Goal: Find specific page/section: Find specific page/section

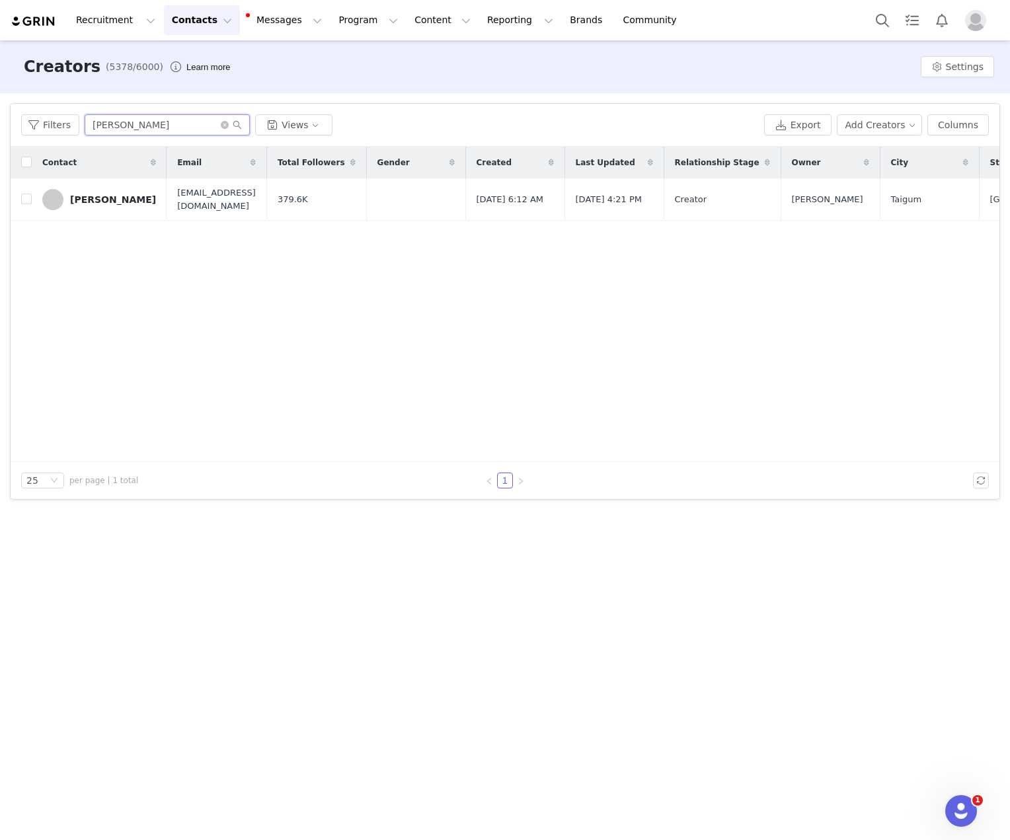
click at [187, 117] on input "[PERSON_NAME]" at bounding box center [167, 124] width 165 height 21
paste input "[PERSON_NAME]"
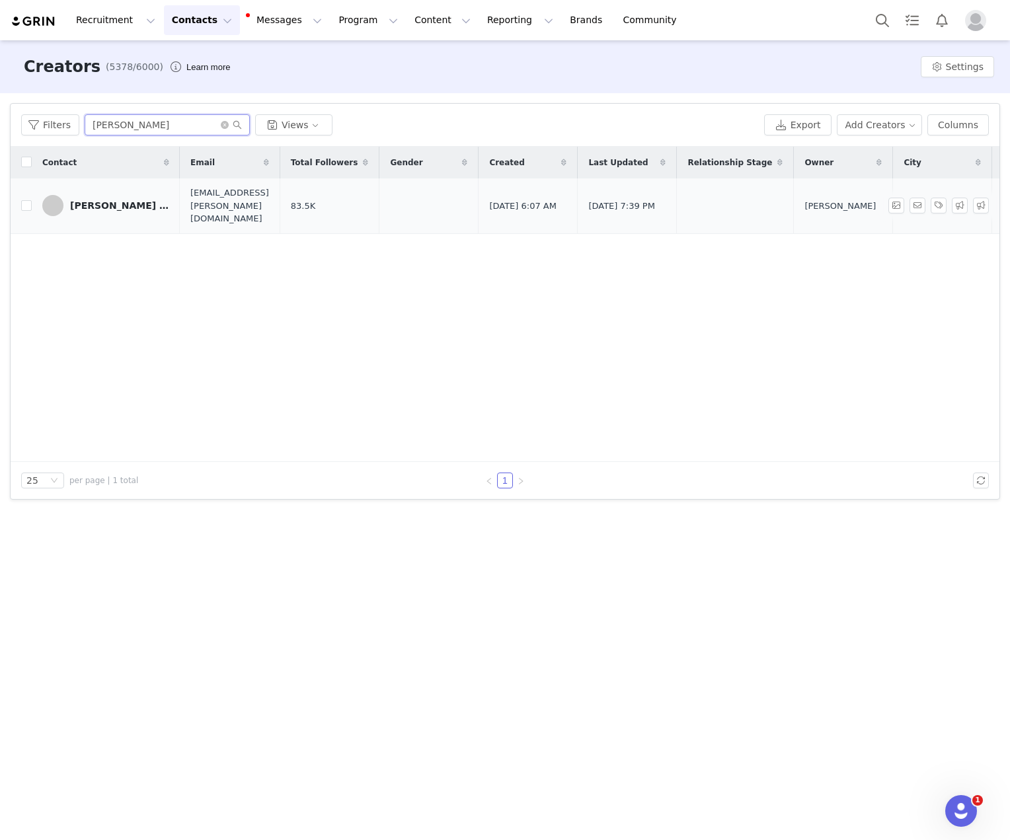
type input "[PERSON_NAME]"
click at [112, 205] on link "[PERSON_NAME] [PERSON_NAME]" at bounding box center [105, 205] width 127 height 21
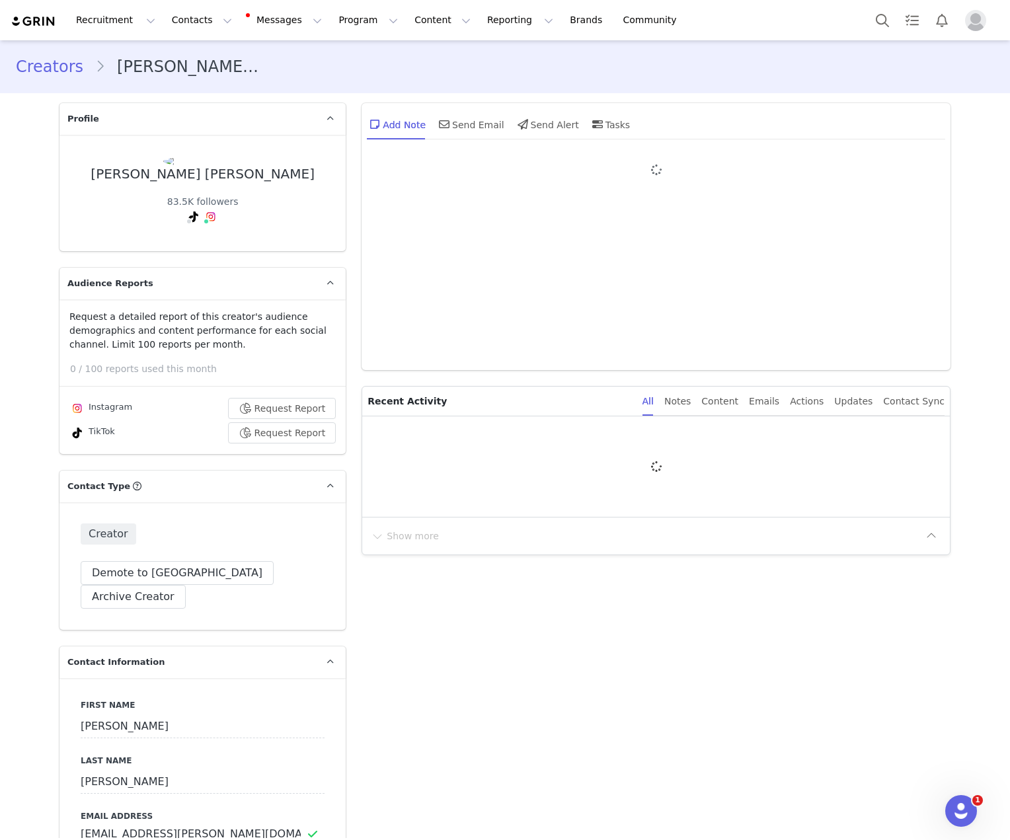
type input "+1 ([GEOGRAPHIC_DATA])"
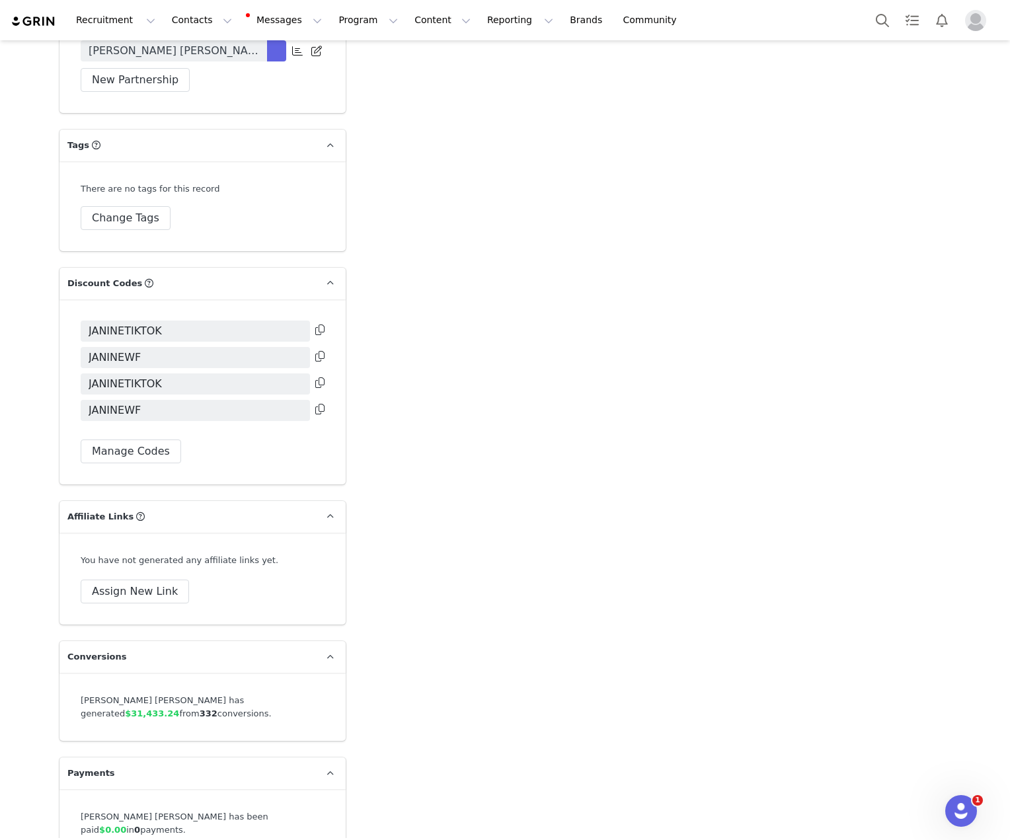
scroll to position [3102, 0]
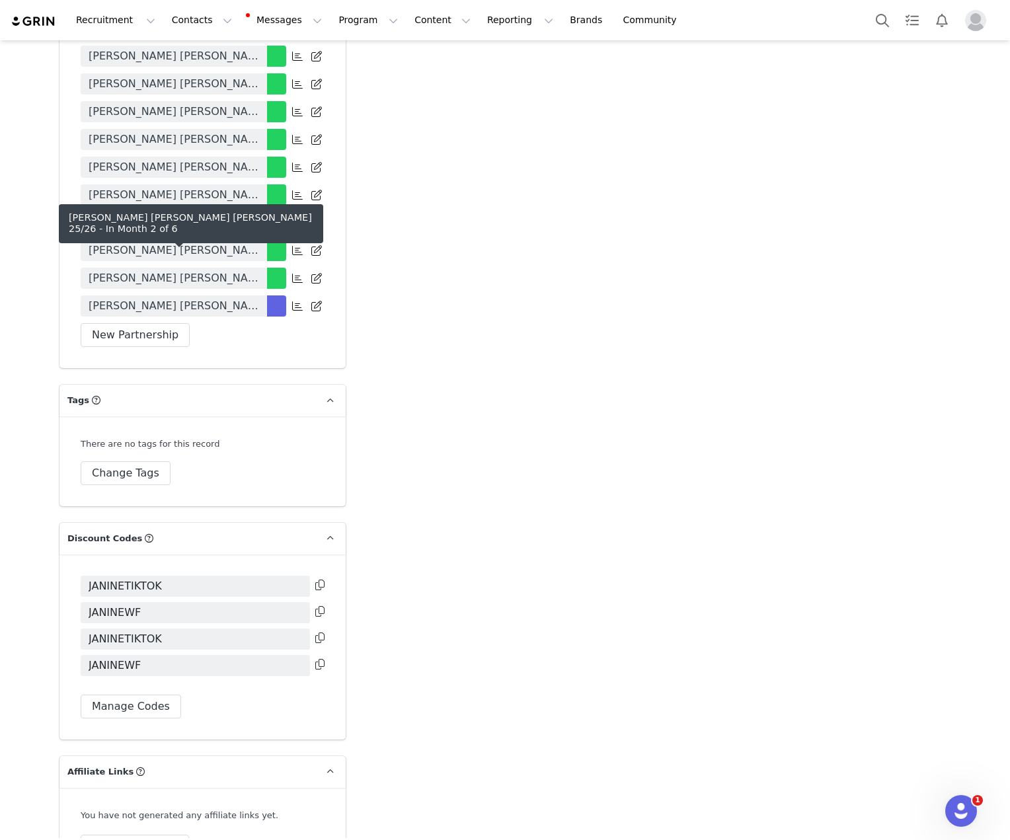
click at [211, 298] on span "[PERSON_NAME] [PERSON_NAME] [PERSON_NAME] 25/26" at bounding box center [174, 306] width 170 height 16
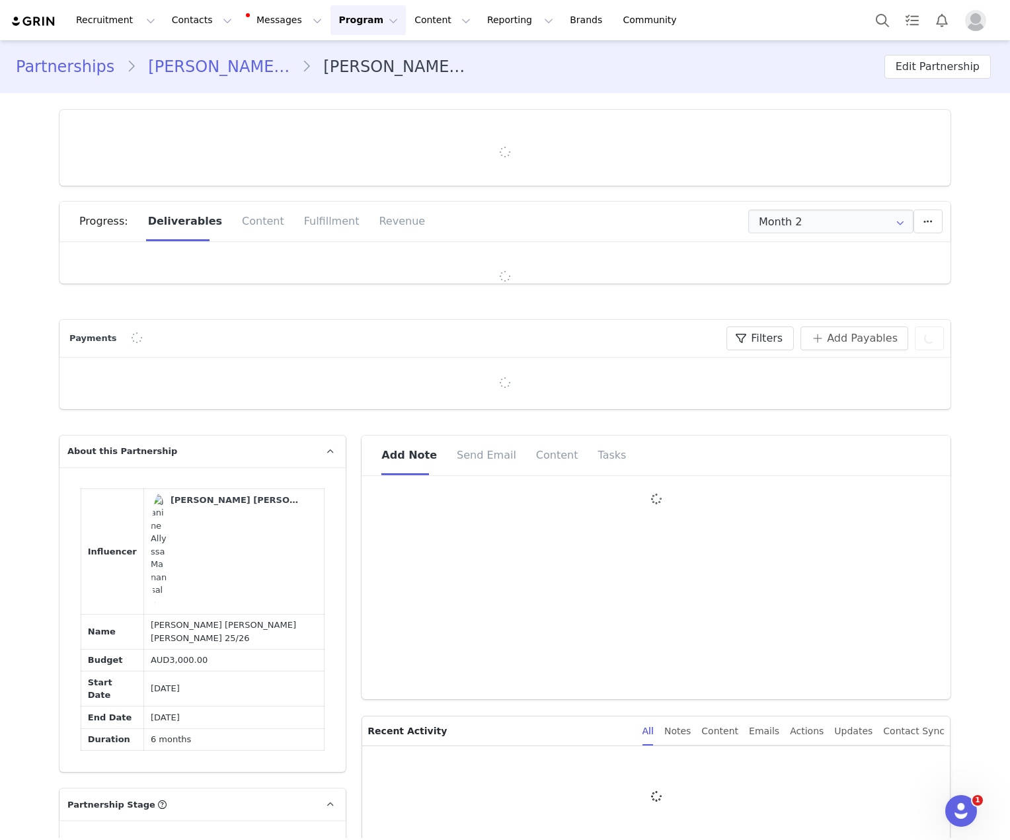
type input "+1 ([GEOGRAPHIC_DATA])"
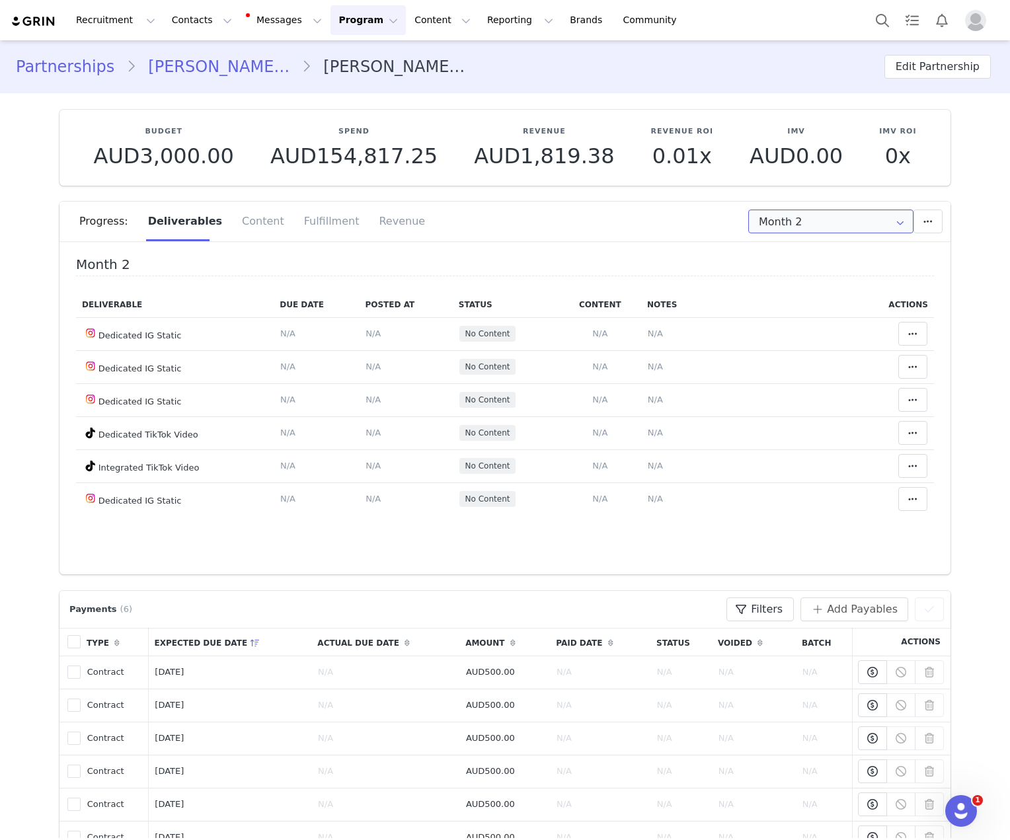
click at [829, 217] on input "Month 2" at bounding box center [830, 221] width 165 height 24
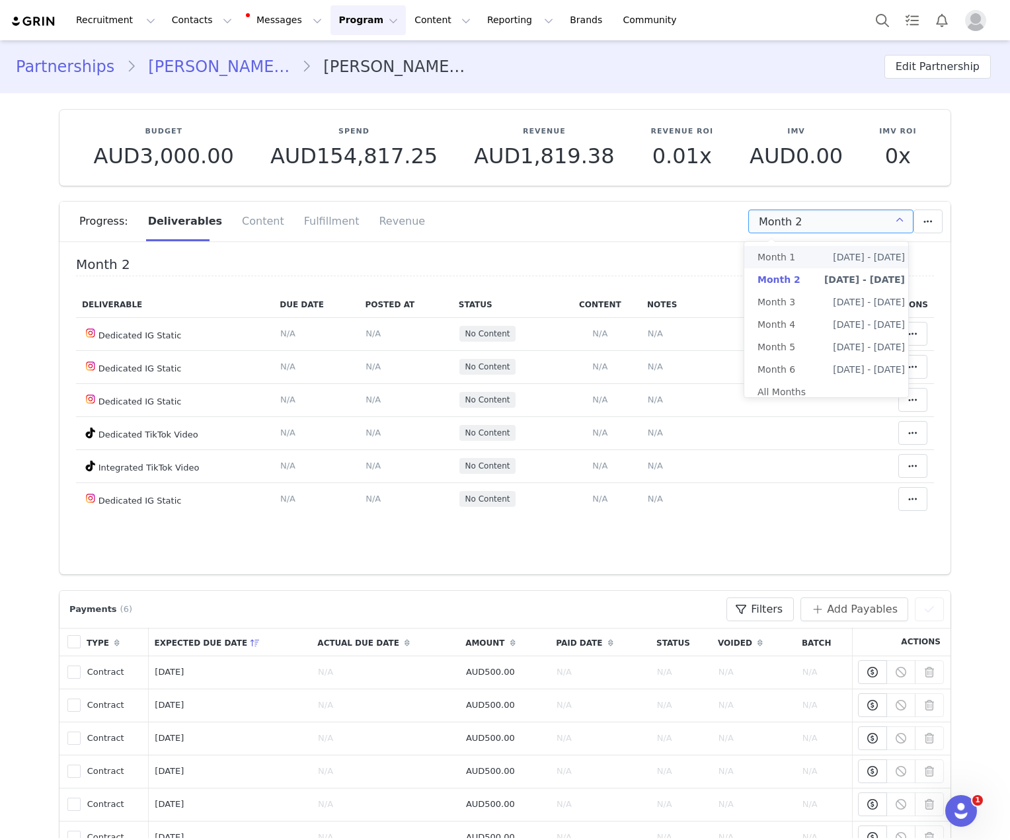
click at [833, 247] on span "[DATE] - [DATE]" at bounding box center [869, 257] width 72 height 22
type input "Month 1"
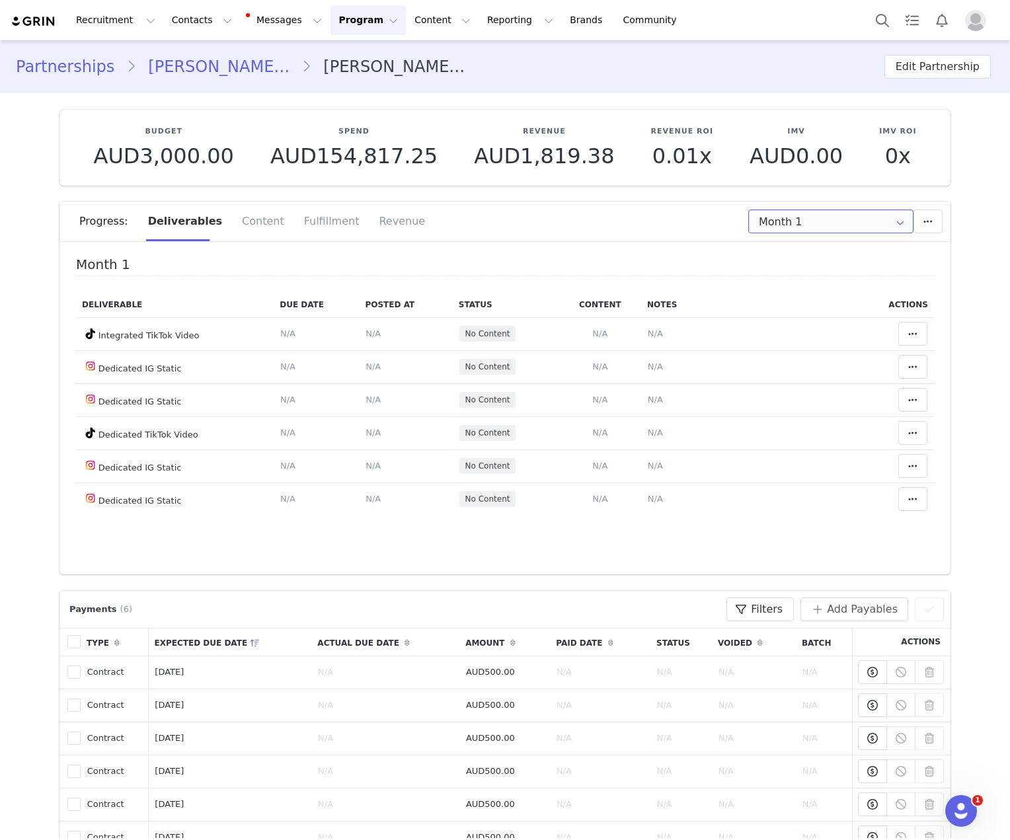
drag, startPoint x: 831, startPoint y: 219, endPoint x: 648, endPoint y: 200, distance: 184.0
click at [650, 200] on section "Budget AUD3,000.00 Spend AUD154,817.25 Revenue AUD1,819.38 Revenue ROI 0.01x IM…" at bounding box center [505, 333] width 911 height 481
click at [202, 26] on button "Contacts Contacts" at bounding box center [202, 20] width 76 height 30
click at [212, 69] on link "Creators" at bounding box center [207, 58] width 104 height 24
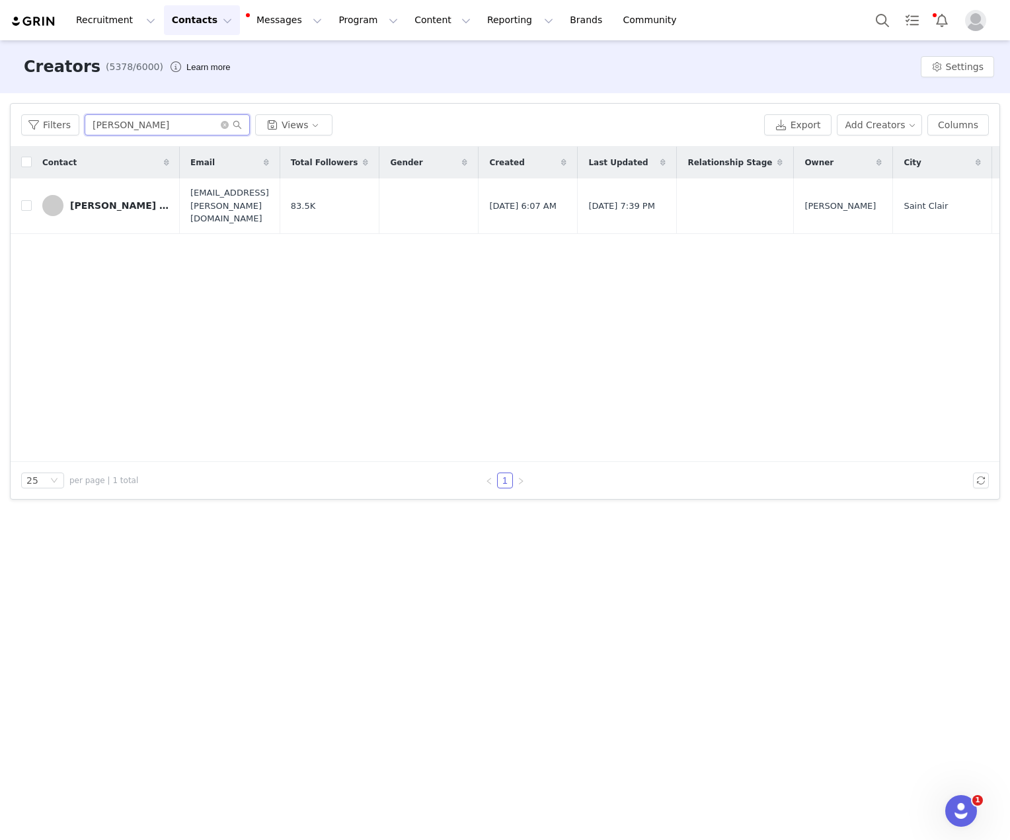
click at [132, 120] on input "[PERSON_NAME]" at bounding box center [167, 124] width 165 height 21
paste input "[PERSON_NAME]"
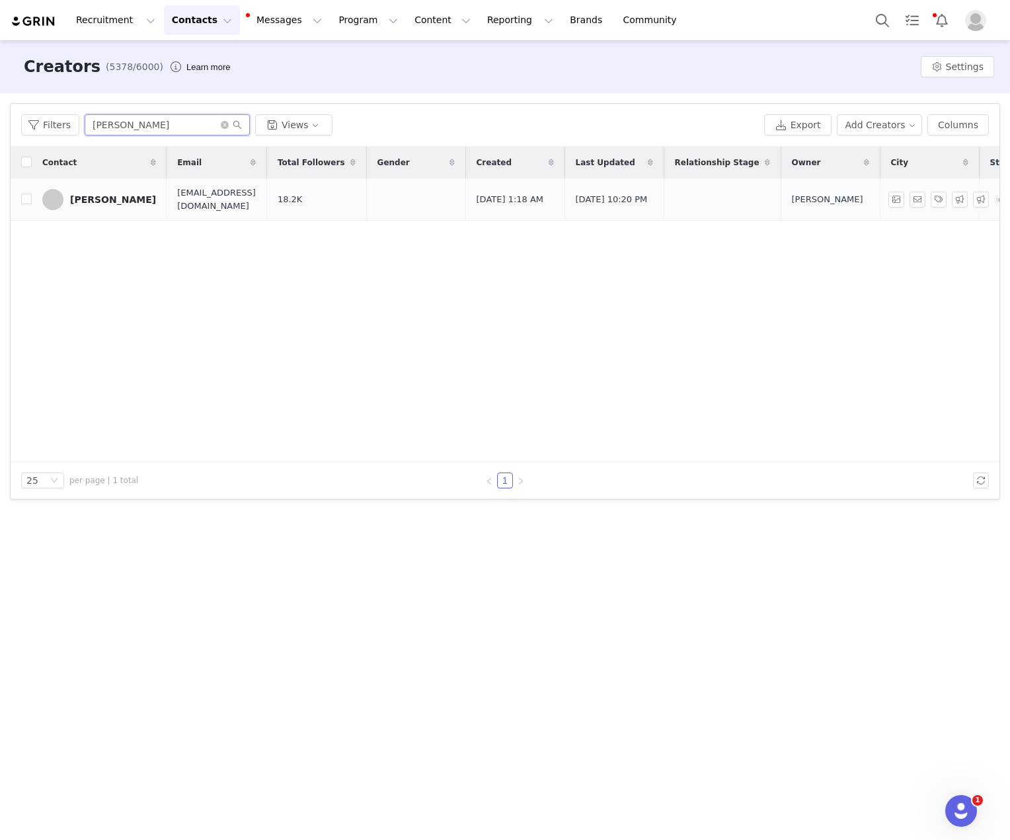
type input "[PERSON_NAME]"
click at [115, 207] on link "[PERSON_NAME]" at bounding box center [99, 199] width 114 height 21
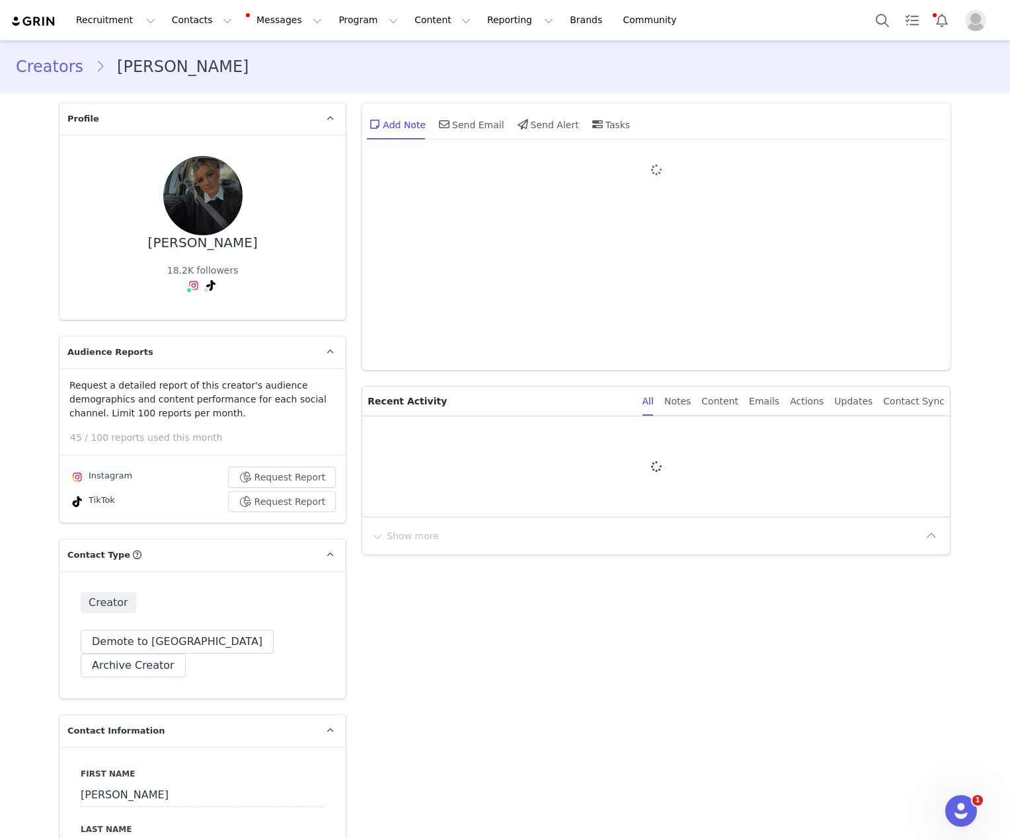
type input "+61 ([GEOGRAPHIC_DATA])"
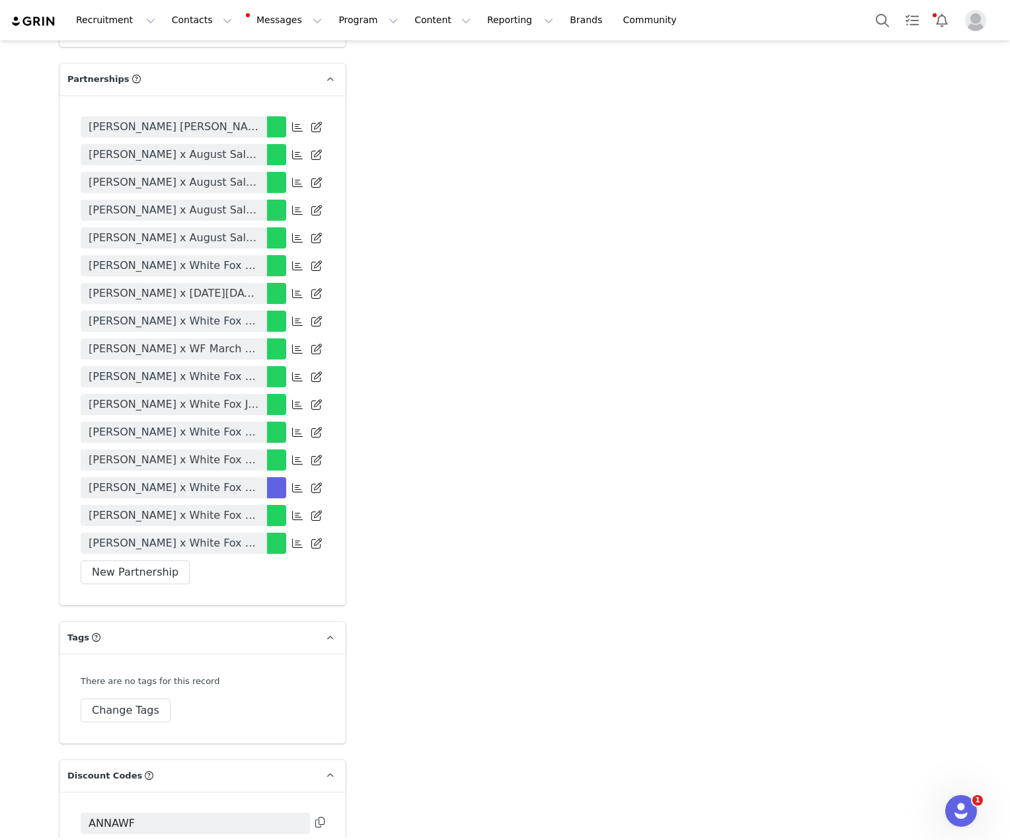
scroll to position [3036, 0]
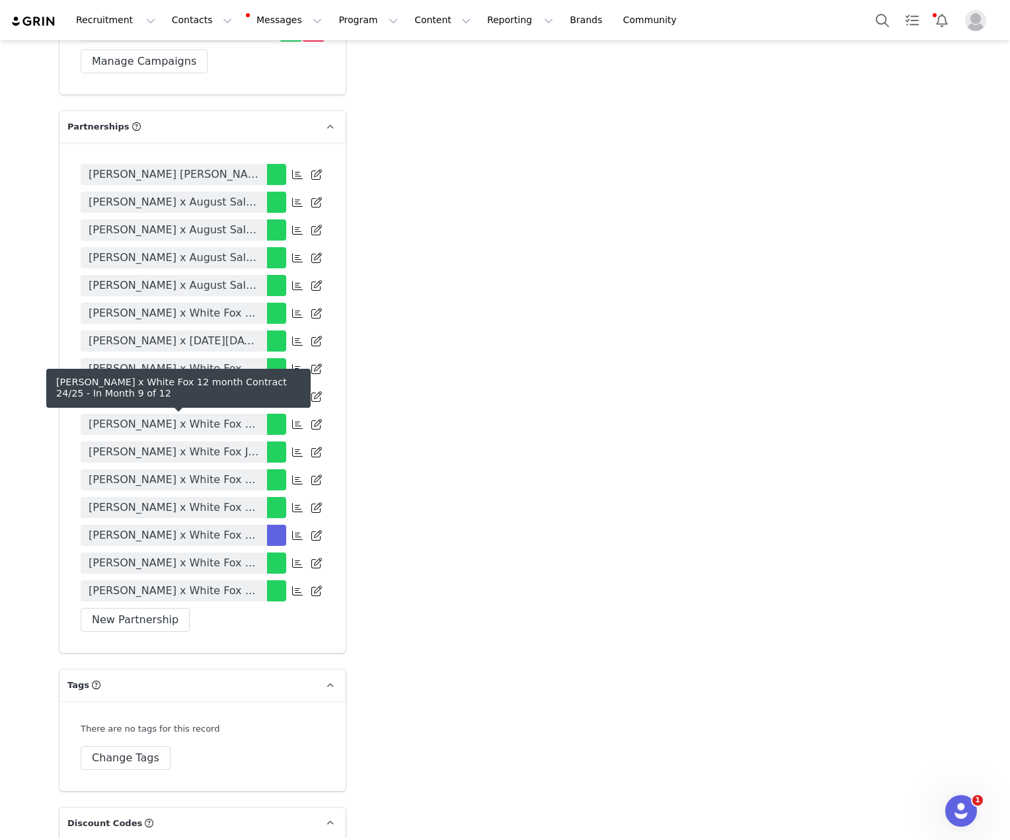
click at [238, 527] on span "[PERSON_NAME] x White Fox 12 month Contract 24/25" at bounding box center [174, 535] width 170 height 16
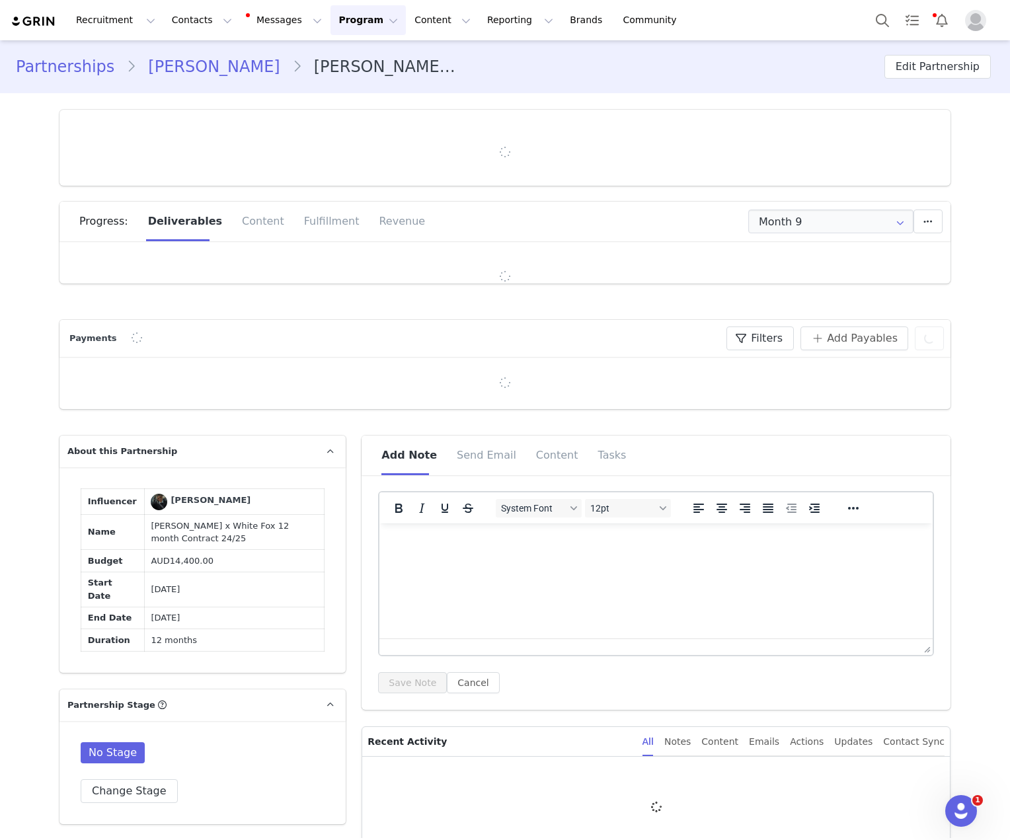
type input "+61 ([GEOGRAPHIC_DATA])"
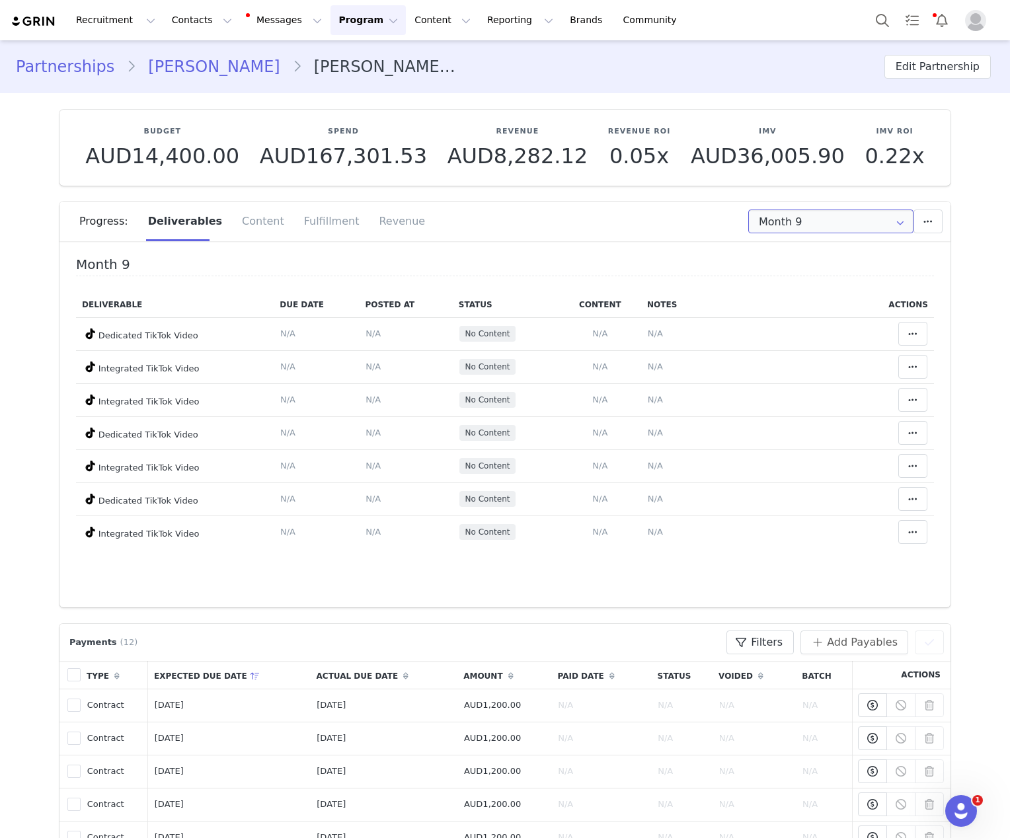
click at [775, 215] on input "Month 9" at bounding box center [830, 221] width 165 height 24
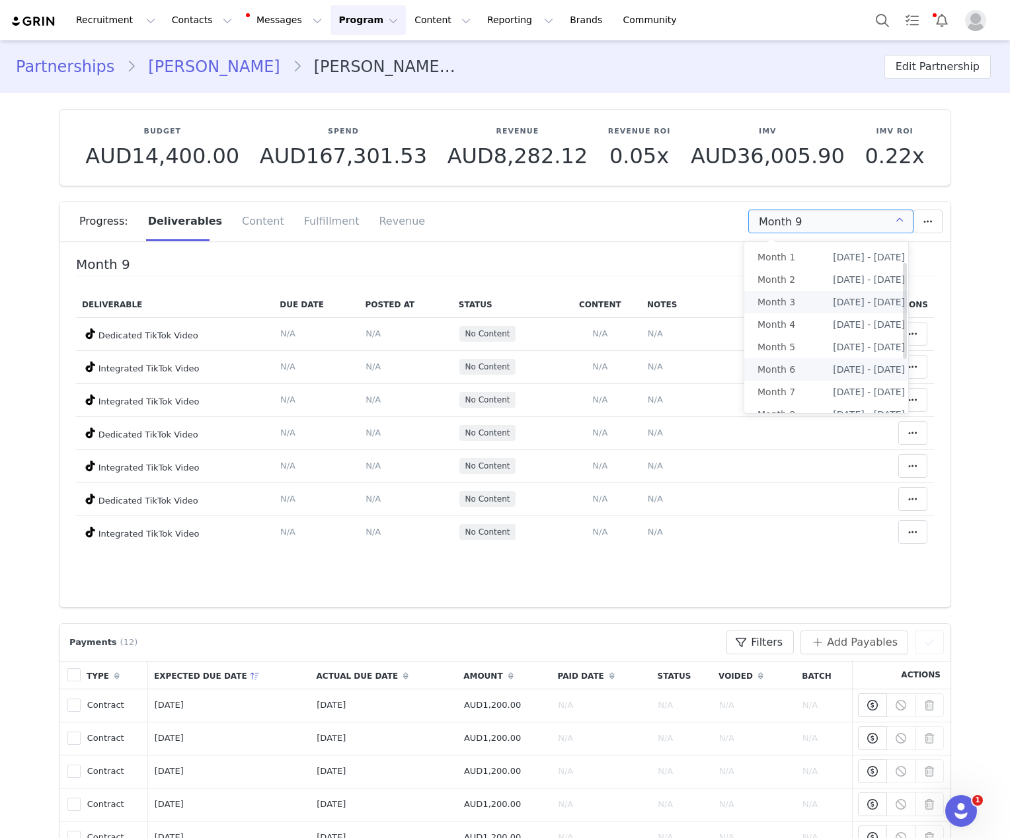
scroll to position [35, 0]
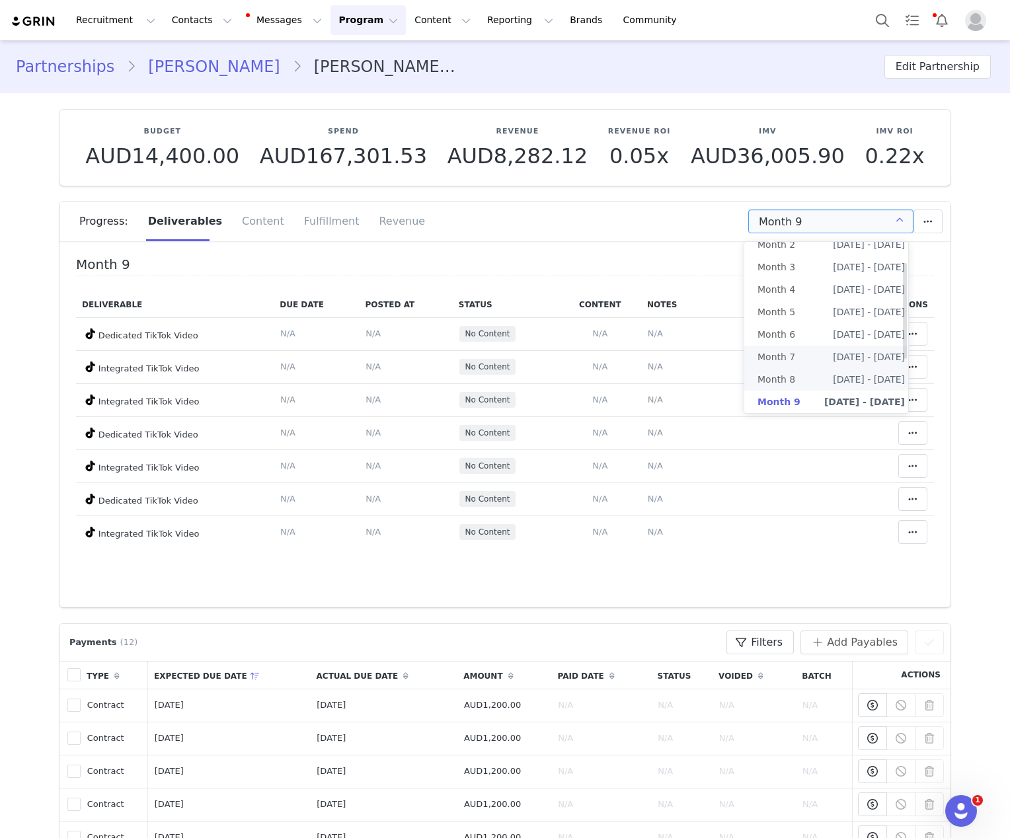
click at [796, 376] on li "Month 8 [DATE] - [DATE]" at bounding box center [831, 379] width 174 height 22
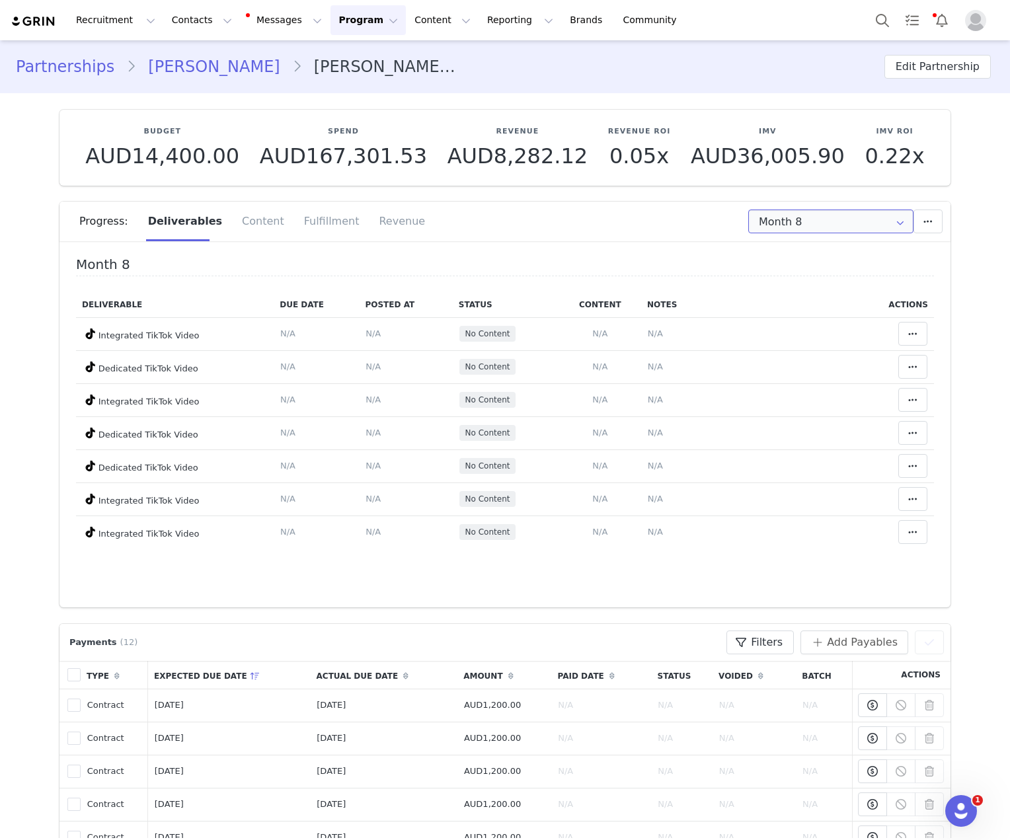
click at [803, 223] on input "Month 8" at bounding box center [830, 221] width 165 height 24
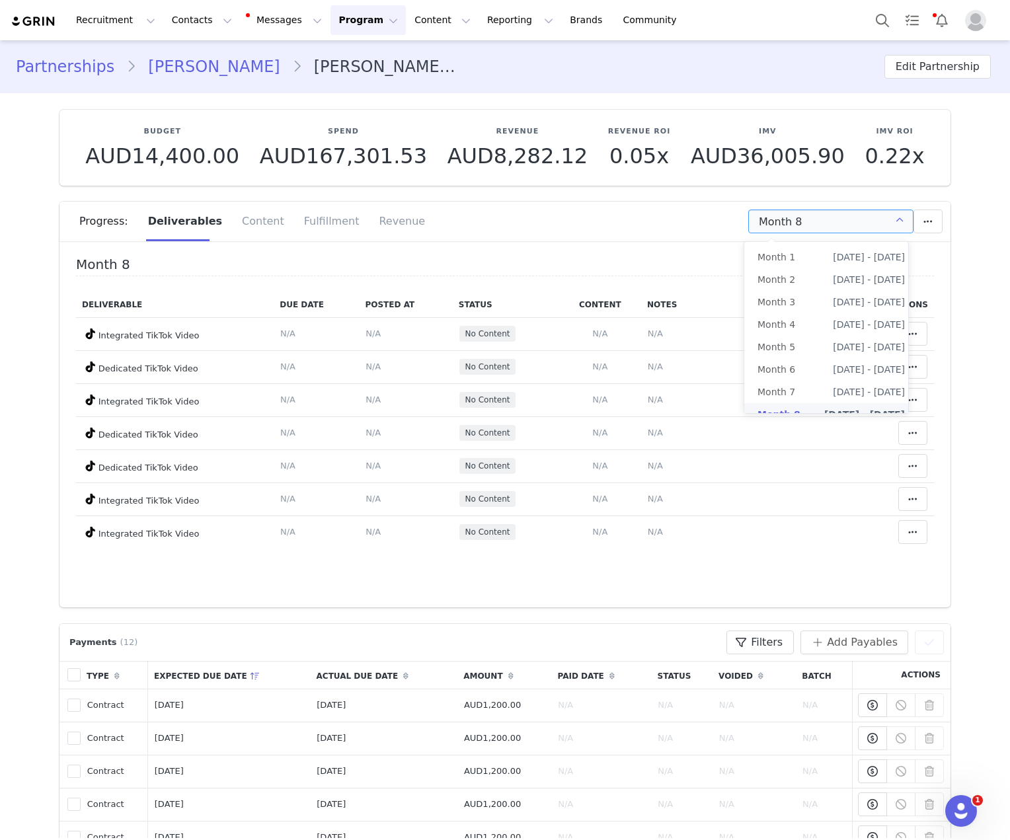
scroll to position [13, 0]
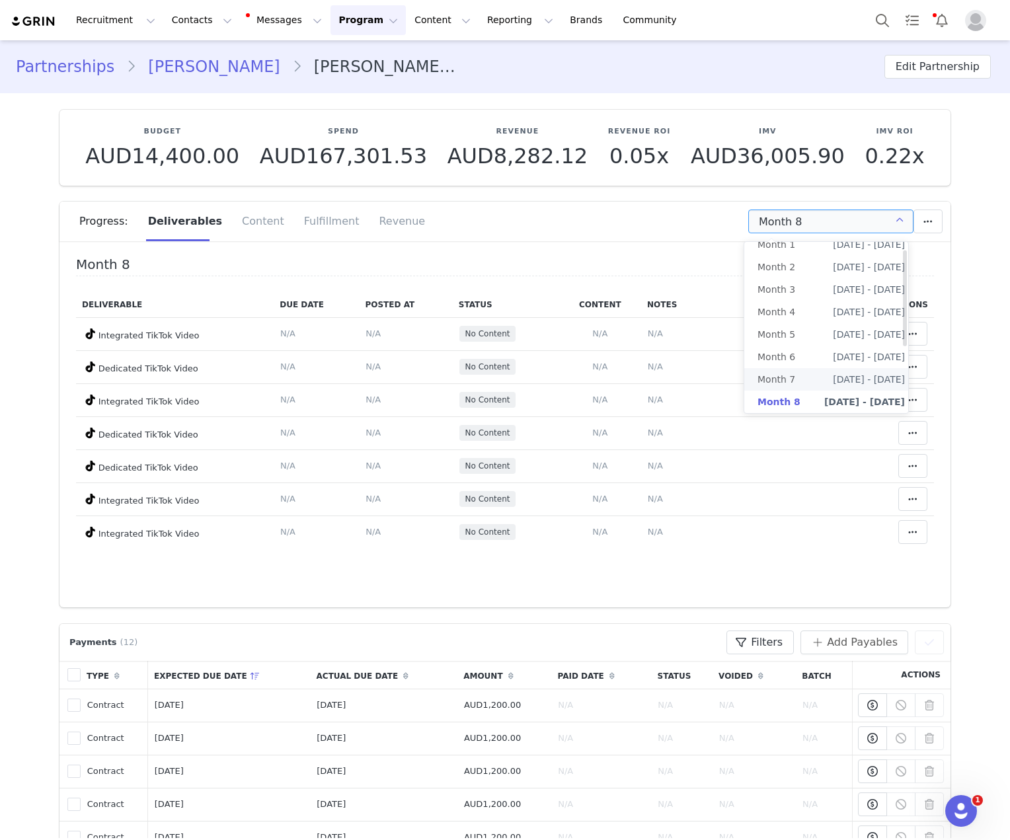
click at [788, 369] on span "Month 7" at bounding box center [776, 379] width 38 height 22
type input "Month 7"
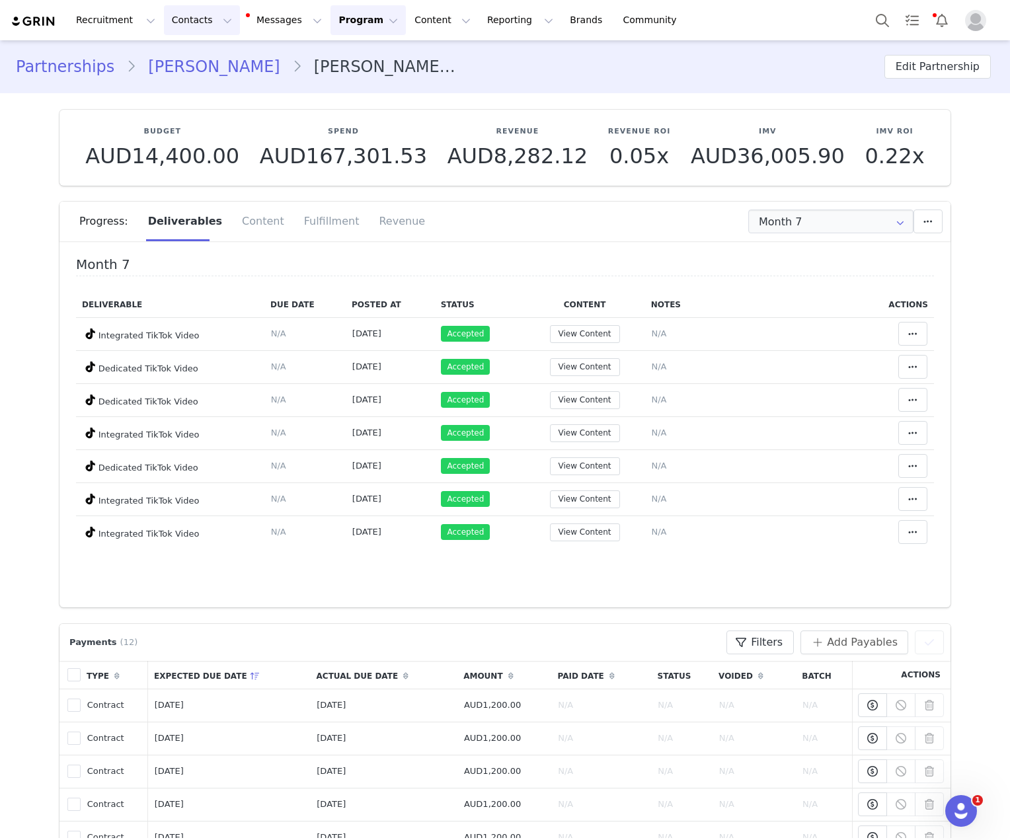
click at [203, 26] on button "Contacts Contacts" at bounding box center [202, 20] width 76 height 30
click at [215, 56] on div "Creators" at bounding box center [207, 59] width 89 height 14
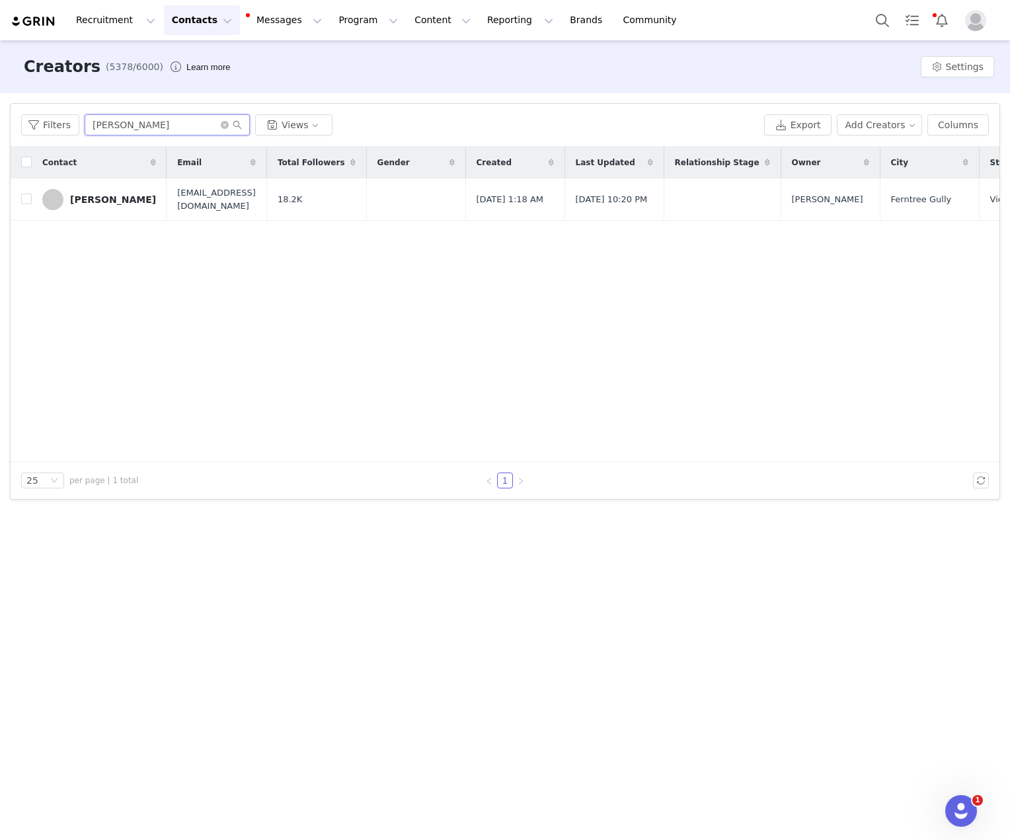
click at [157, 124] on input "[PERSON_NAME]" at bounding box center [167, 124] width 165 height 21
type input "weera"
click at [120, 198] on div "[PERSON_NAME]" at bounding box center [113, 199] width 86 height 11
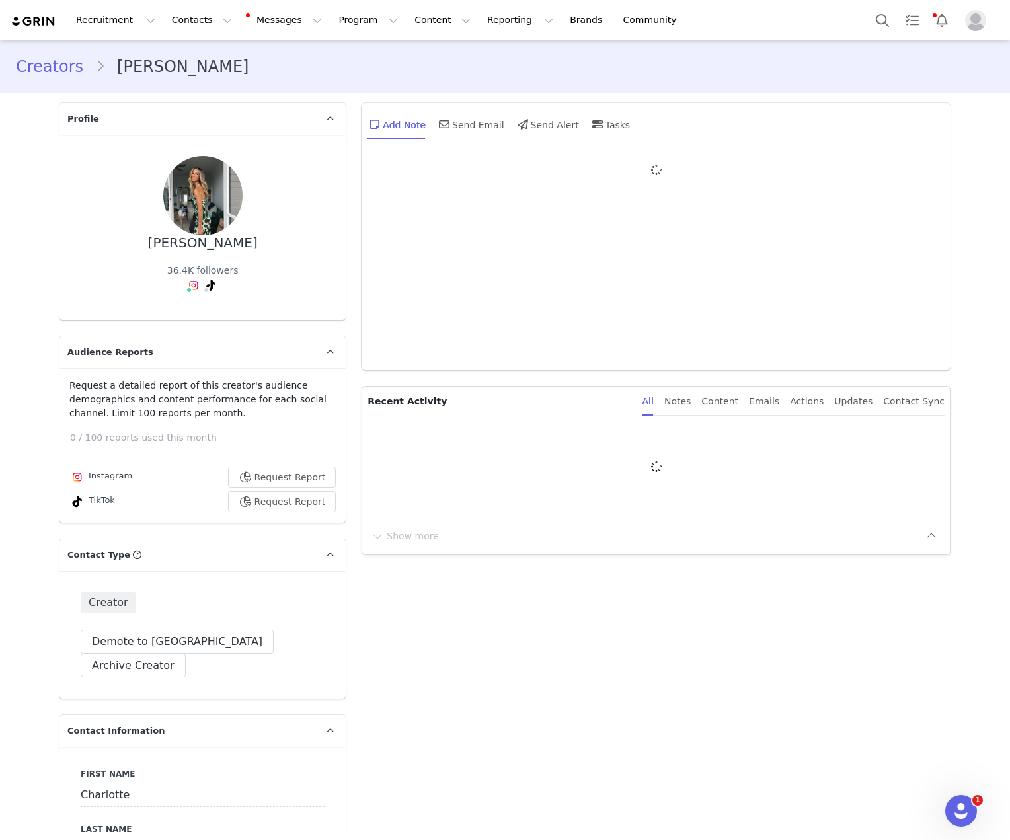
type input "+61 ([GEOGRAPHIC_DATA])"
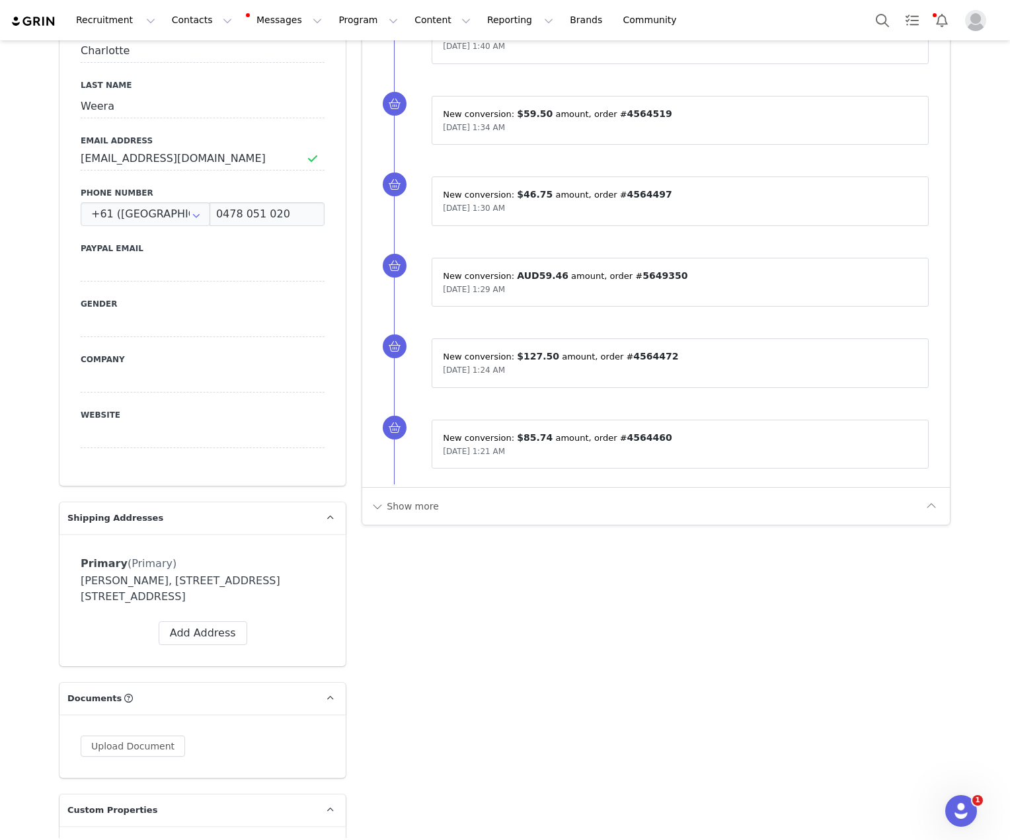
scroll to position [819, 0]
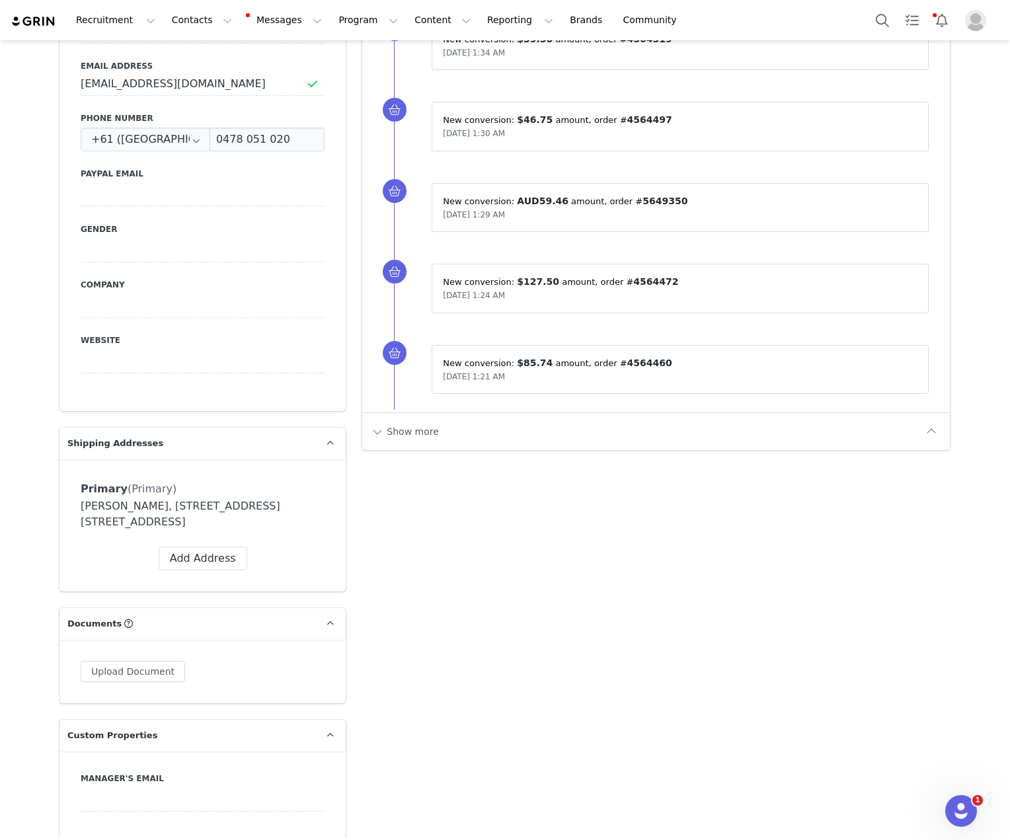
click at [451, 437] on div "Show more" at bounding box center [645, 431] width 550 height 21
click at [426, 424] on button "Show more" at bounding box center [404, 431] width 69 height 21
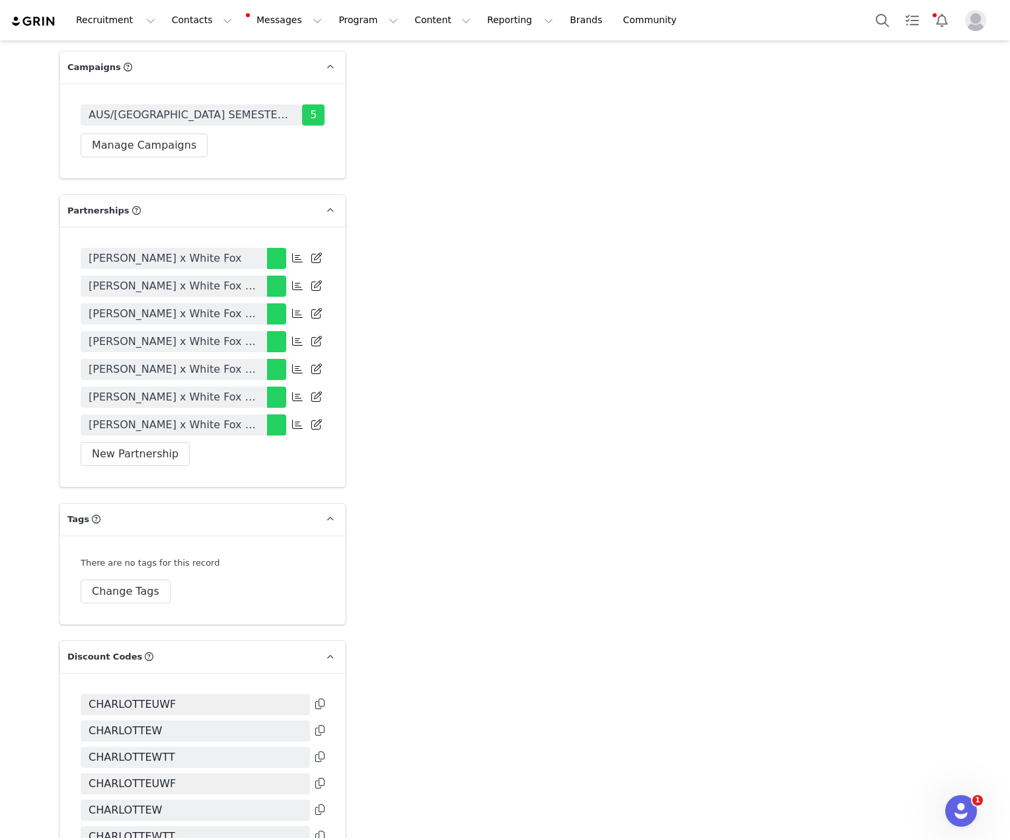
scroll to position [2927, 0]
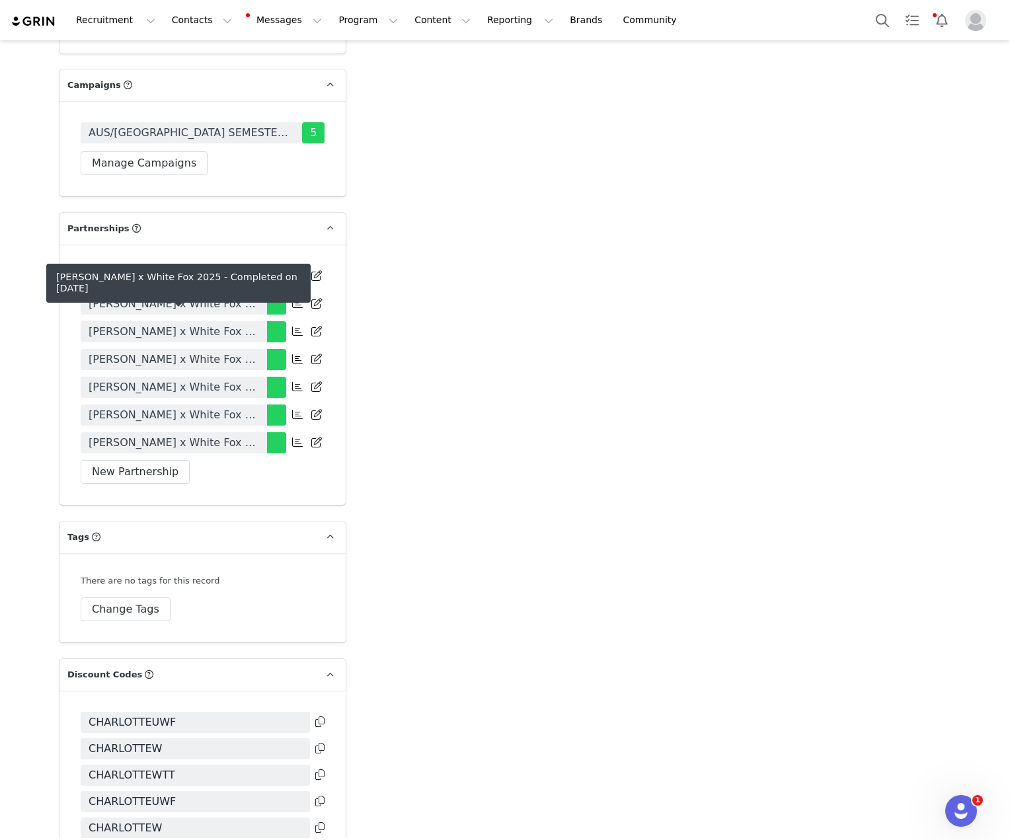
click at [239, 407] on span "[PERSON_NAME] x White Fox 2025" at bounding box center [174, 415] width 170 height 16
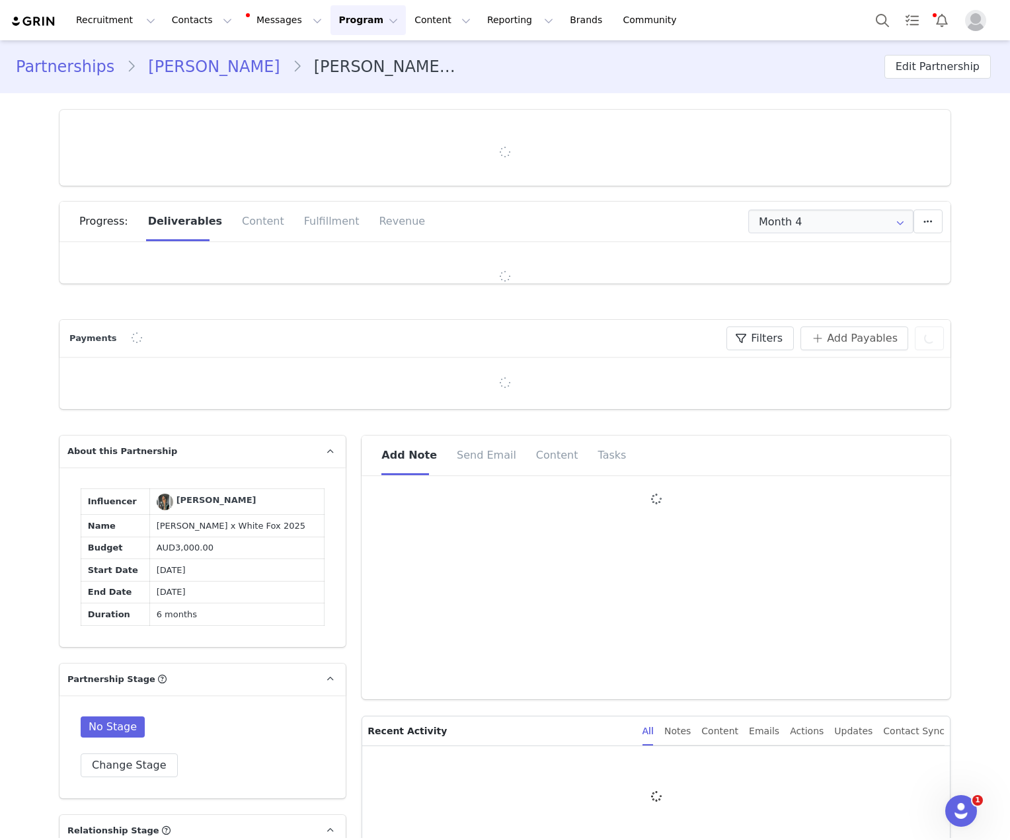
type input "+61 ([GEOGRAPHIC_DATA])"
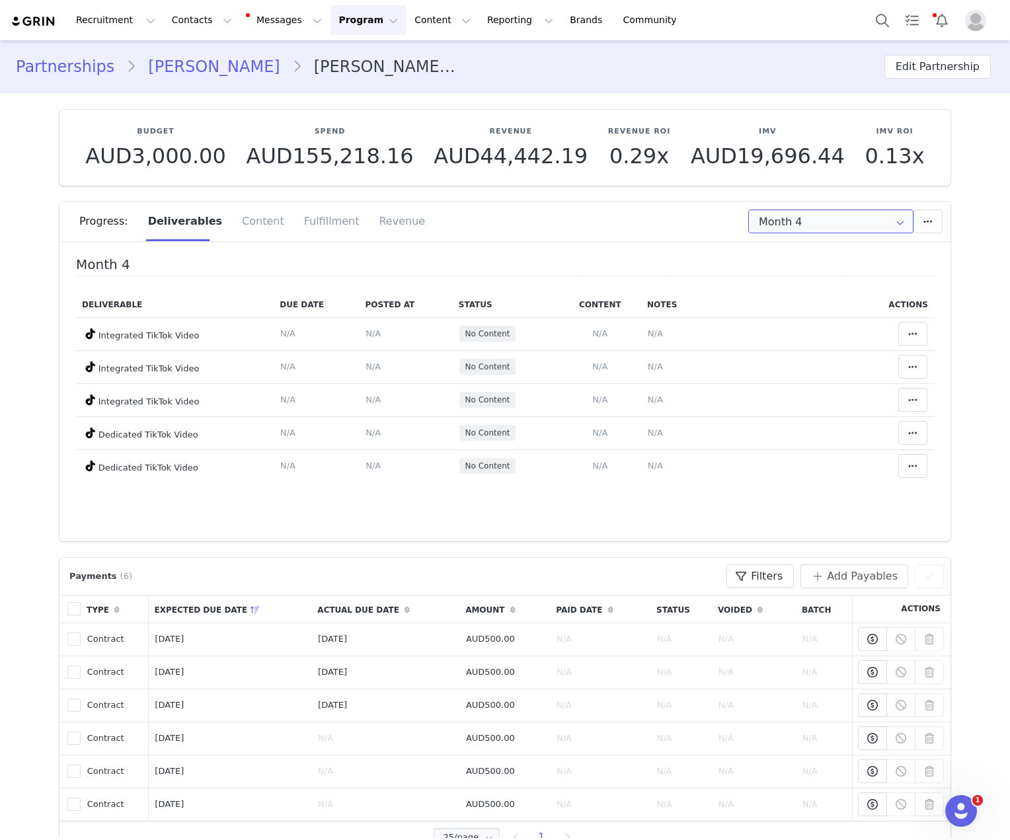
click at [823, 210] on input "Month 4" at bounding box center [830, 221] width 165 height 24
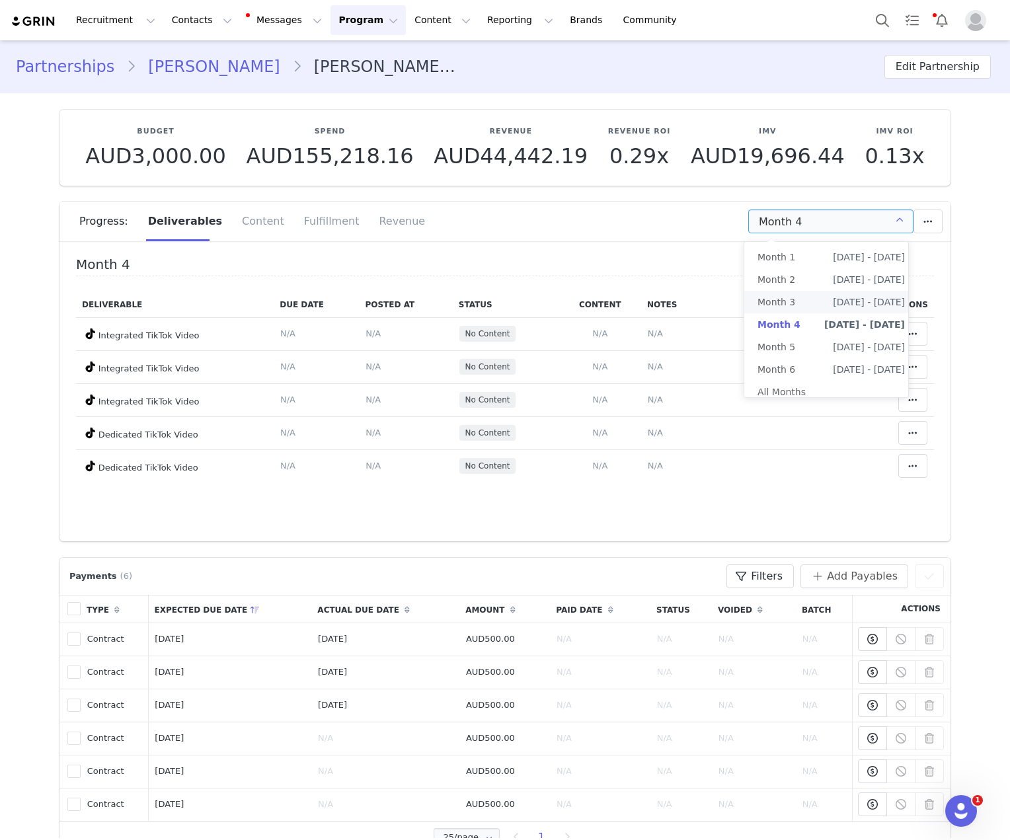
click at [833, 307] on span "[DATE] - [DATE]" at bounding box center [869, 302] width 72 height 22
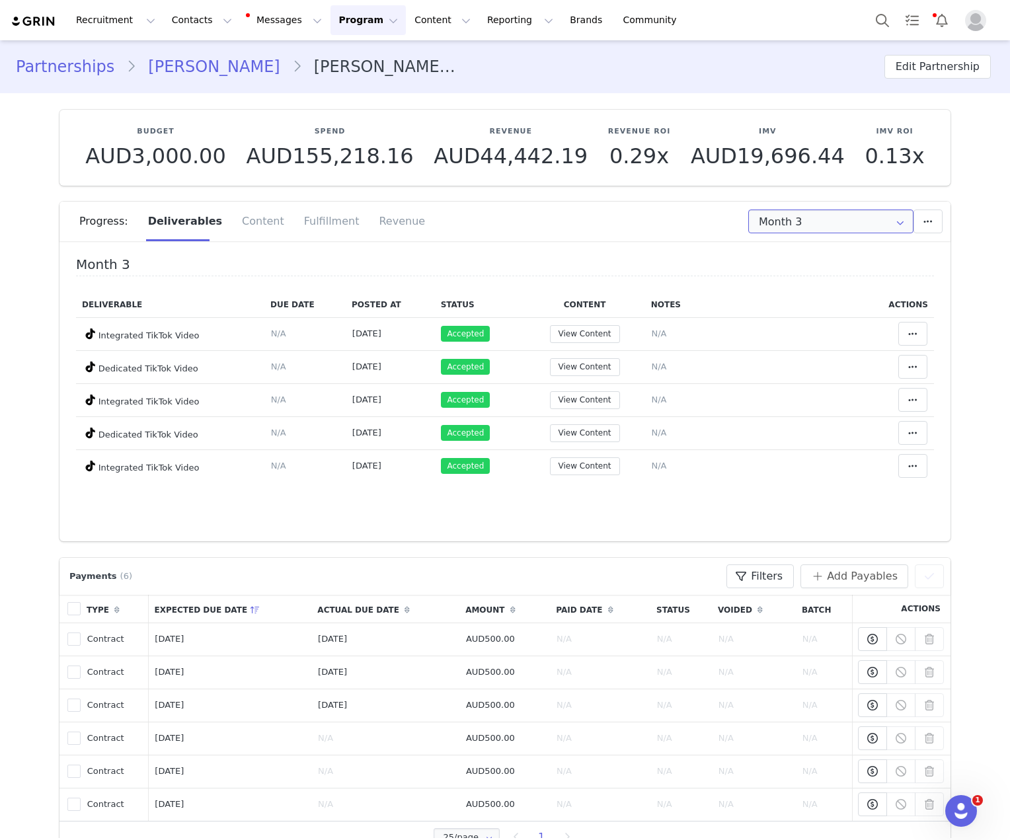
click at [775, 212] on input "Month 3" at bounding box center [830, 221] width 165 height 24
click at [833, 320] on span "[DATE] - [DATE]" at bounding box center [869, 324] width 72 height 22
type input "Month 4"
